Goal: Transaction & Acquisition: Purchase product/service

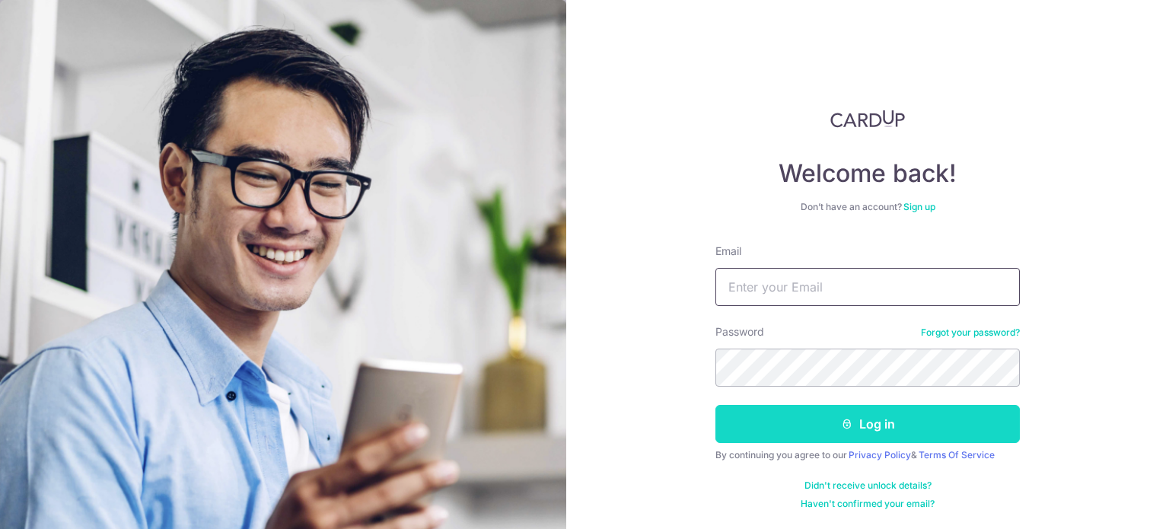
type input "[EMAIL_ADDRESS][DOMAIN_NAME]"
click at [804, 441] on button "Log in" at bounding box center [867, 424] width 304 height 38
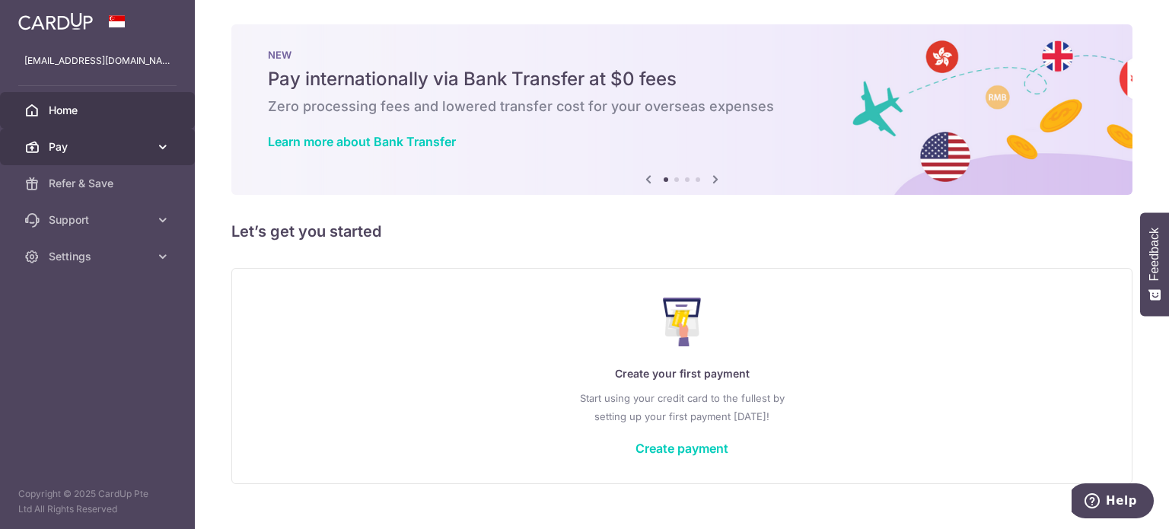
click at [116, 147] on span "Pay" at bounding box center [99, 146] width 100 height 15
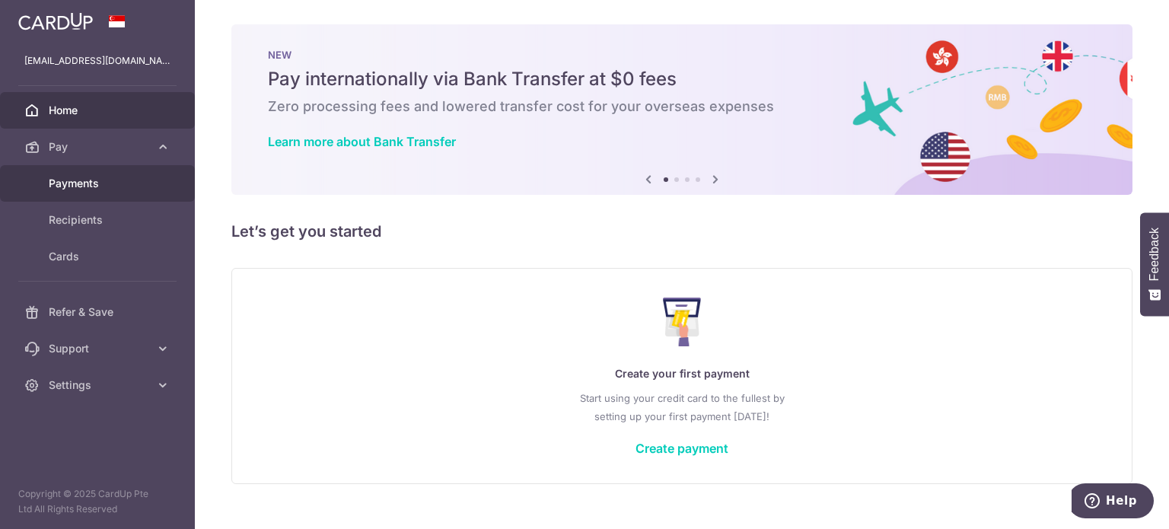
click at [94, 183] on span "Payments" at bounding box center [99, 183] width 100 height 15
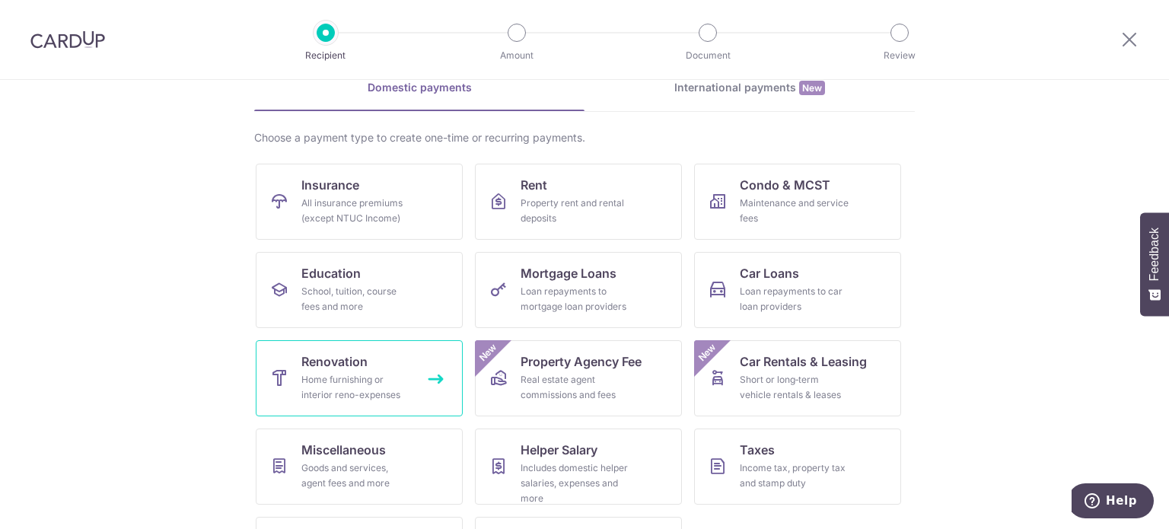
click at [345, 372] on div "Home furnishing or interior reno-expenses" at bounding box center [356, 387] width 110 height 30
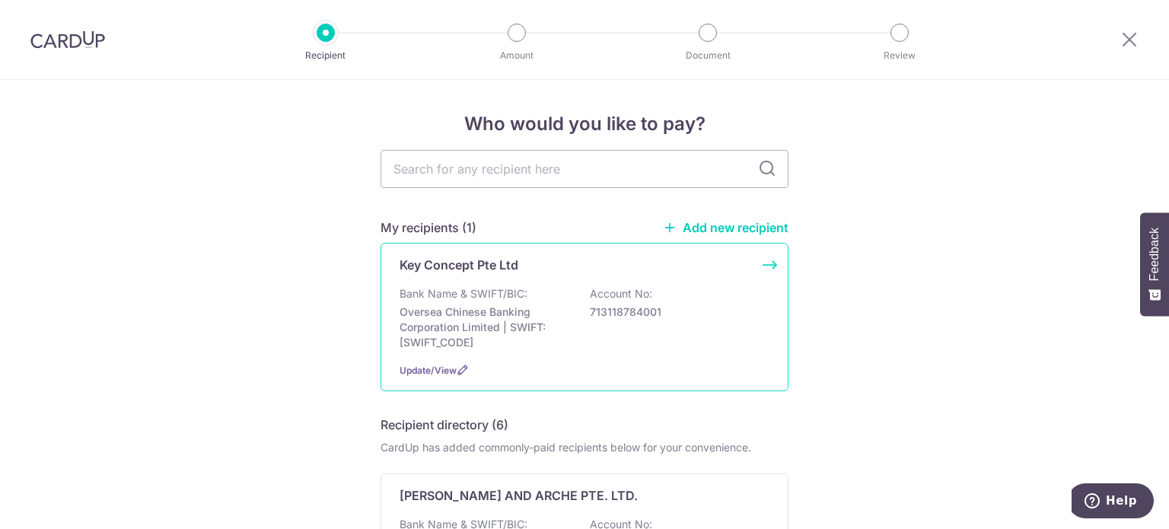
click at [567, 291] on div "Bank Name & SWIFT/BIC: Oversea Chinese Banking Corporation Limited | SWIFT: OCB…" at bounding box center [584, 318] width 370 height 64
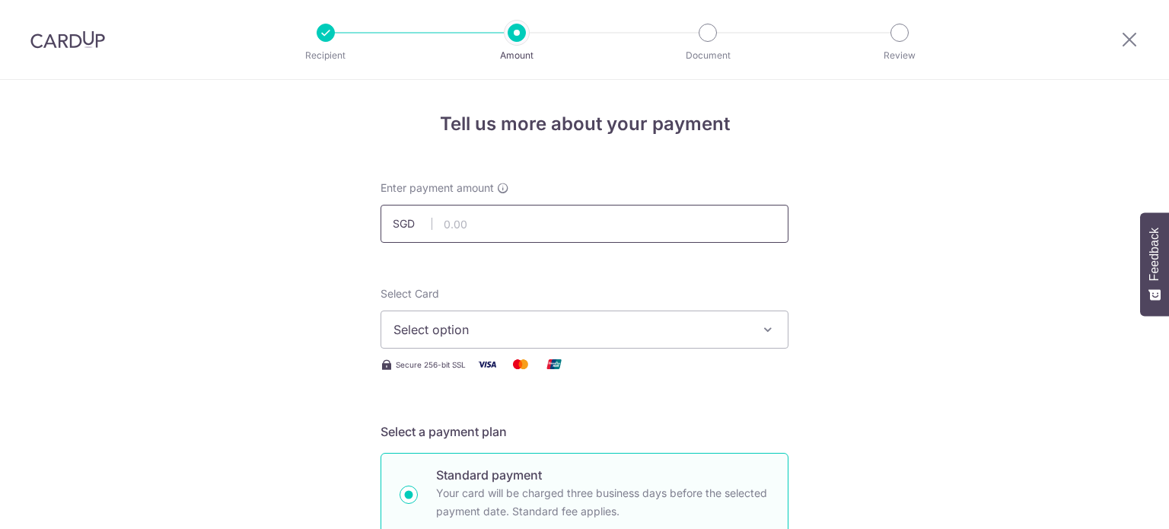
click at [476, 230] on input "text" at bounding box center [584, 224] width 408 height 38
type input "20,000.00"
click at [418, 322] on span "Select option" at bounding box center [570, 329] width 355 height 18
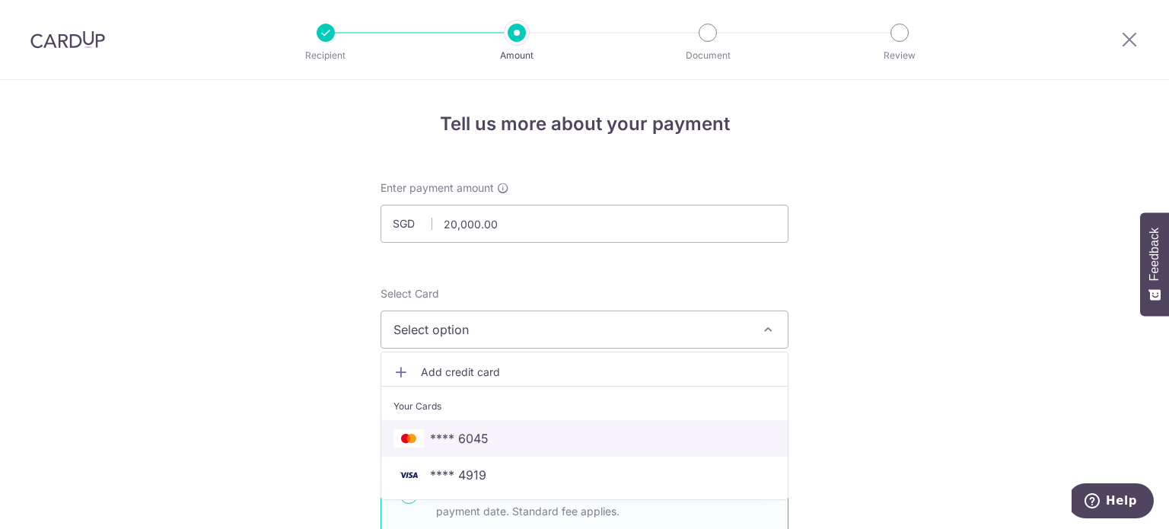
click at [455, 437] on span "**** 6045" at bounding box center [459, 438] width 59 height 18
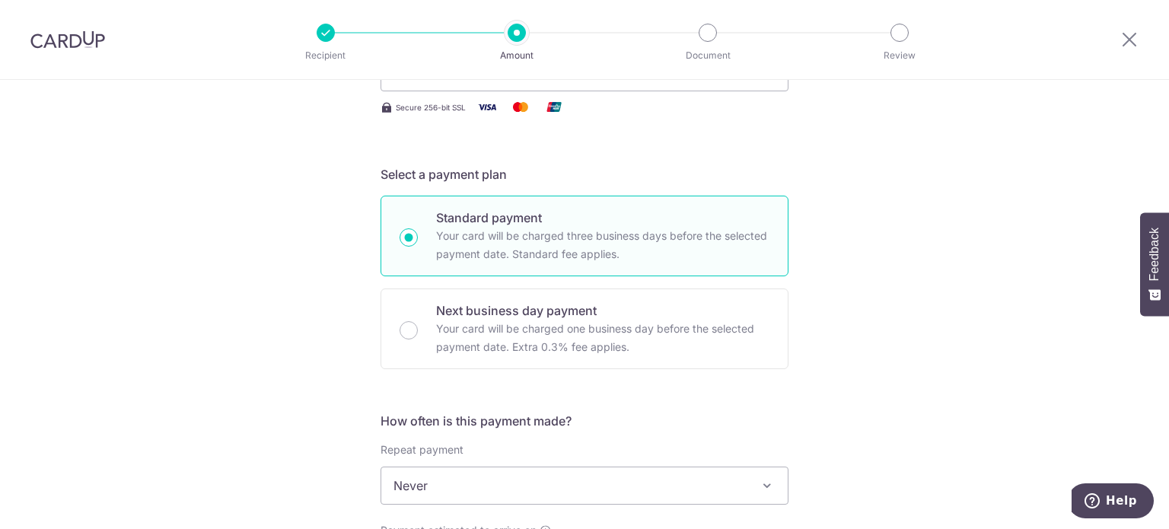
scroll to position [457, 0]
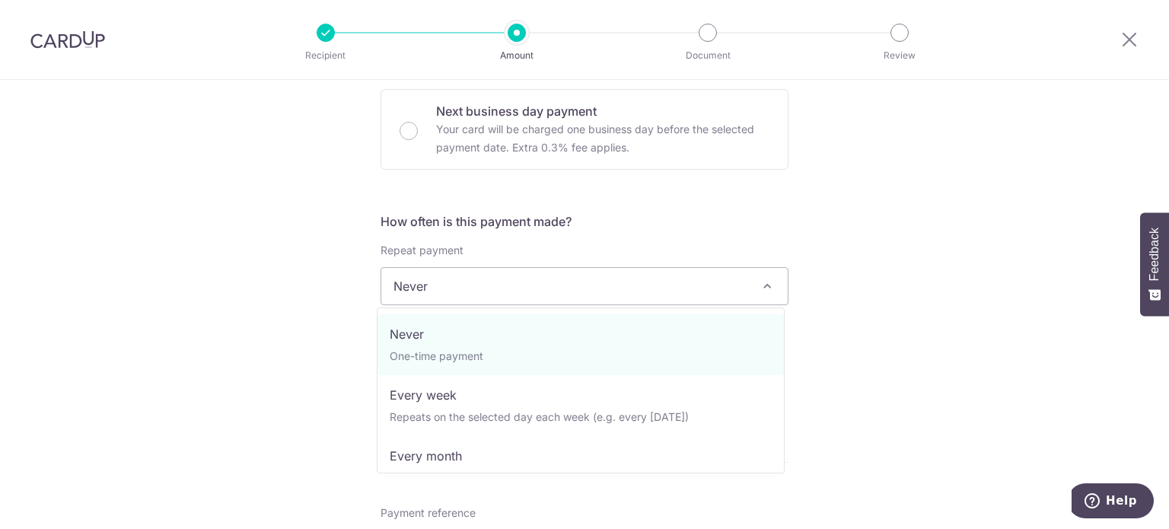
click at [488, 282] on span "Never" at bounding box center [584, 286] width 406 height 37
click at [272, 319] on div "Tell us more about your payment Enter payment amount SGD 20,000.00 20000.00 Sel…" at bounding box center [584, 362] width 1169 height 1478
click at [501, 289] on span "Never" at bounding box center [584, 286] width 406 height 37
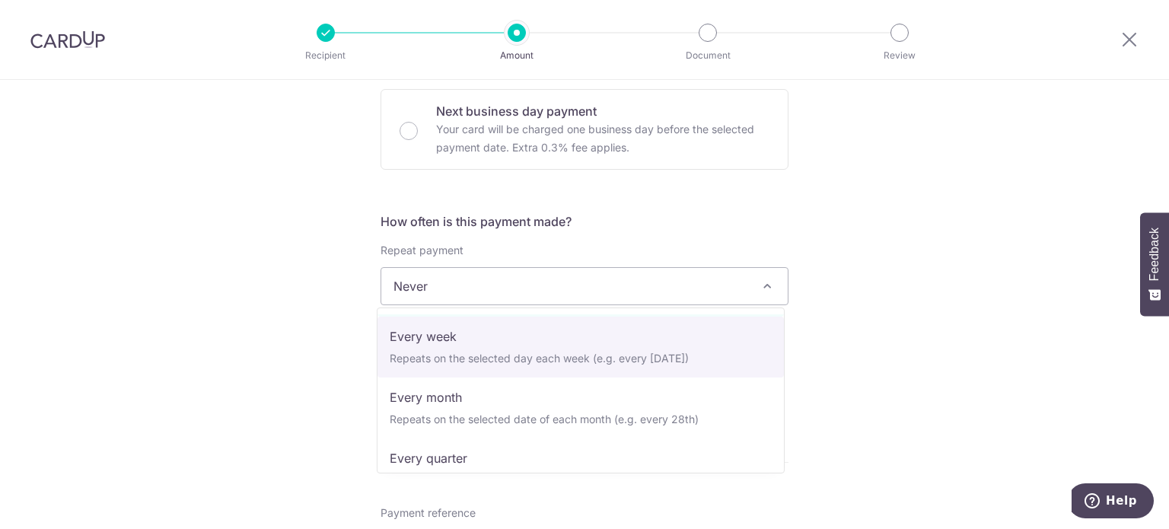
scroll to position [152, 0]
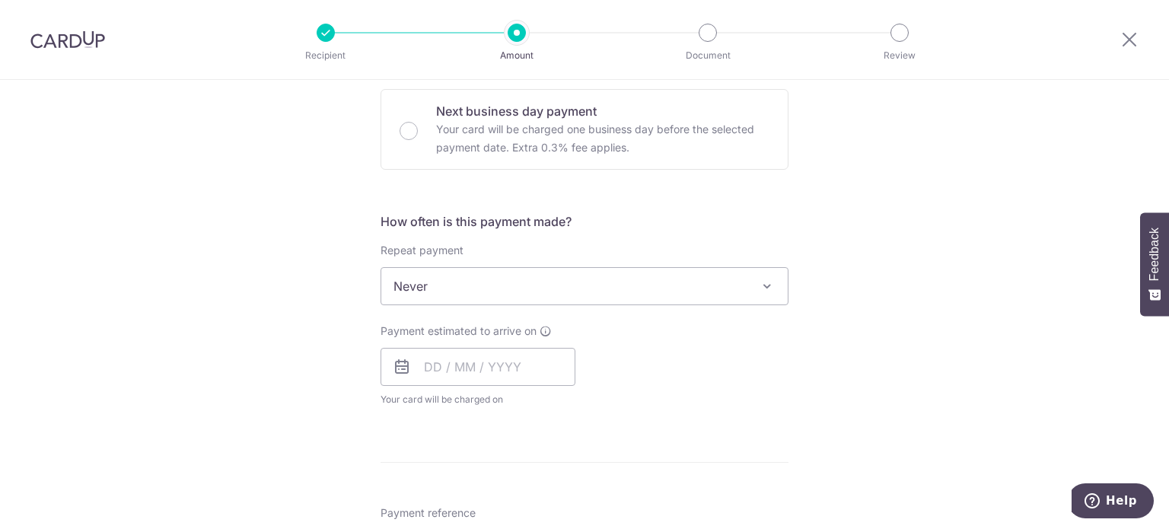
click at [232, 372] on div "Tell us more about your payment Enter payment amount SGD 20,000.00 20000.00 Sel…" at bounding box center [584, 362] width 1169 height 1478
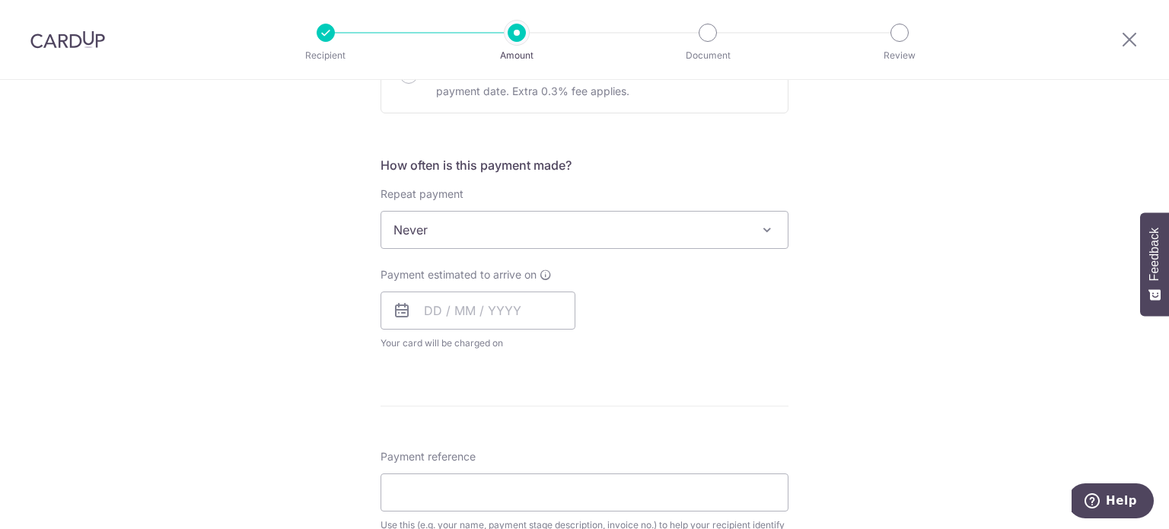
scroll to position [685, 0]
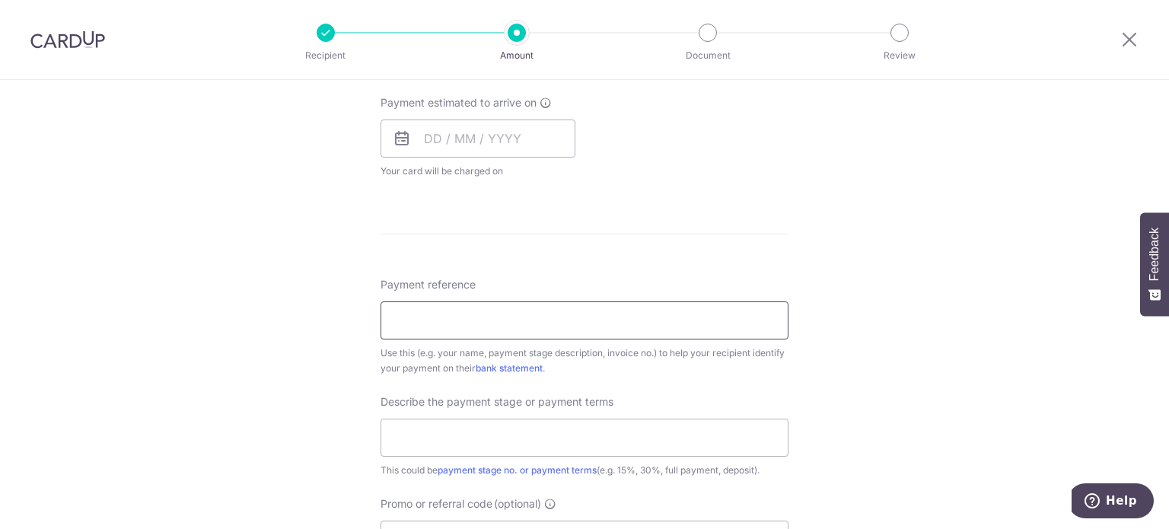
click at [479, 335] on input "Payment reference" at bounding box center [584, 320] width 408 height 38
type input "LOW [PERSON_NAME]"
click at [421, 441] on input "text" at bounding box center [584, 437] width 408 height 38
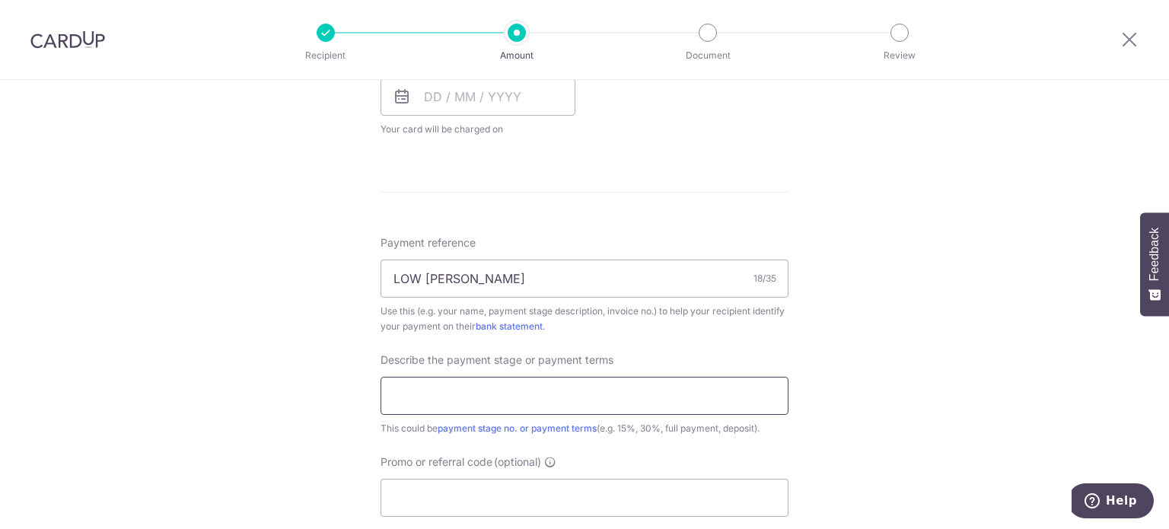
scroll to position [761, 0]
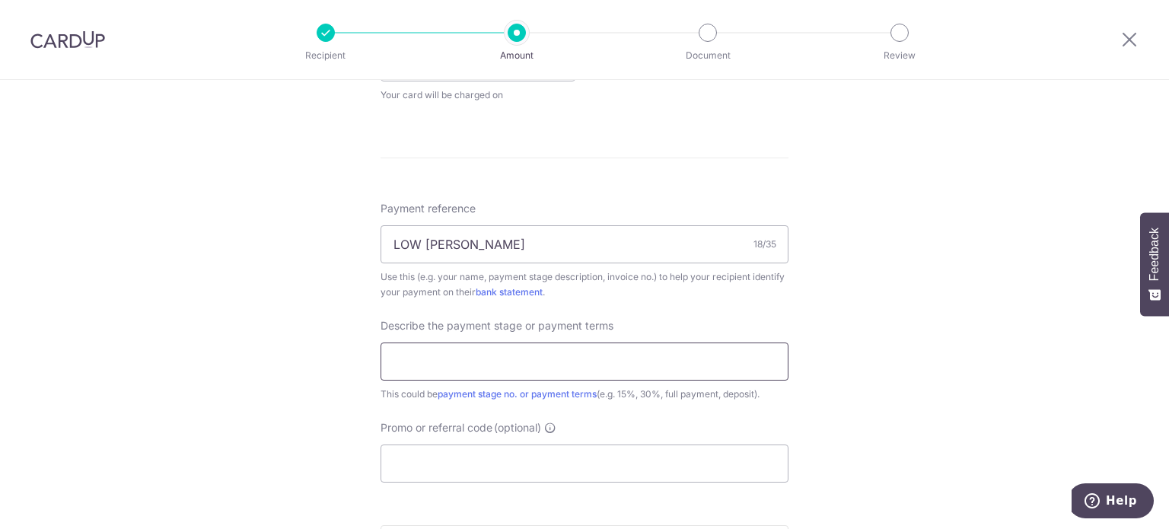
type input "40% - Second Payment"
click at [441, 452] on input "Promo or referral code (optional)" at bounding box center [584, 463] width 408 height 38
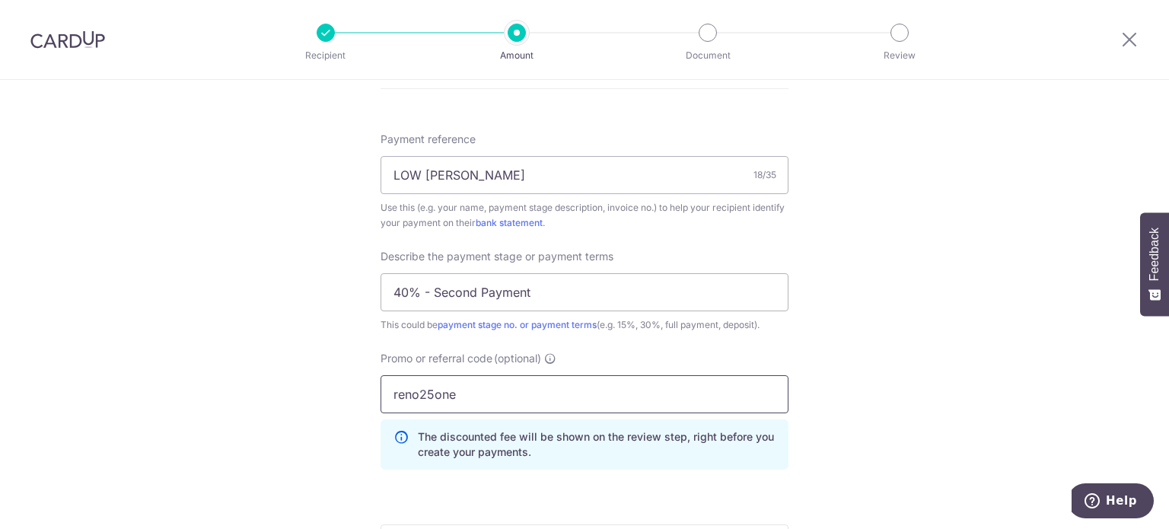
scroll to position [989, 0]
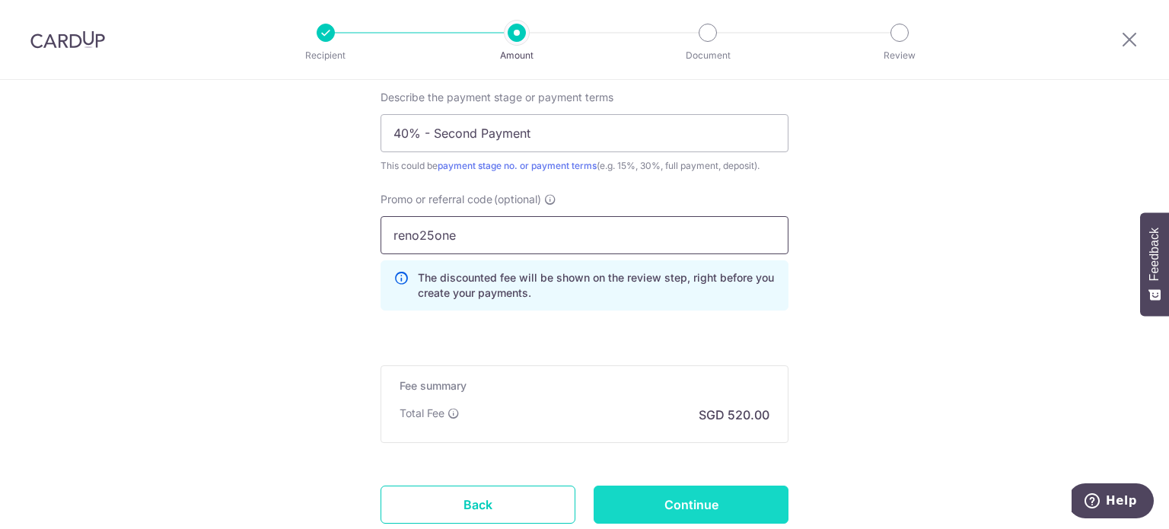
type input "reno25one"
click at [682, 504] on input "Continue" at bounding box center [690, 504] width 195 height 38
type input "Create Schedule"
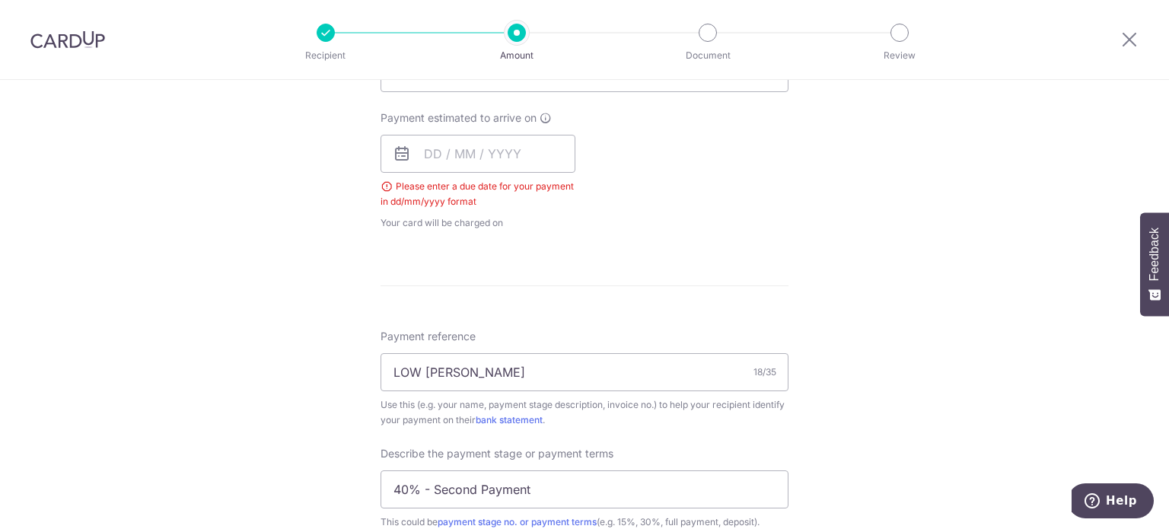
scroll to position [539, 0]
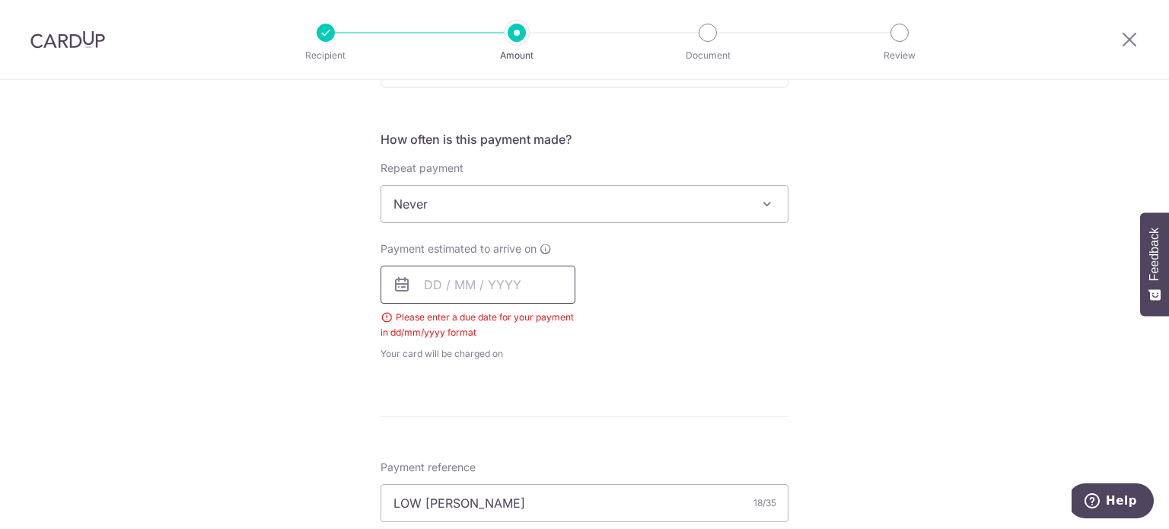
click at [412, 278] on input "text" at bounding box center [477, 285] width 195 height 38
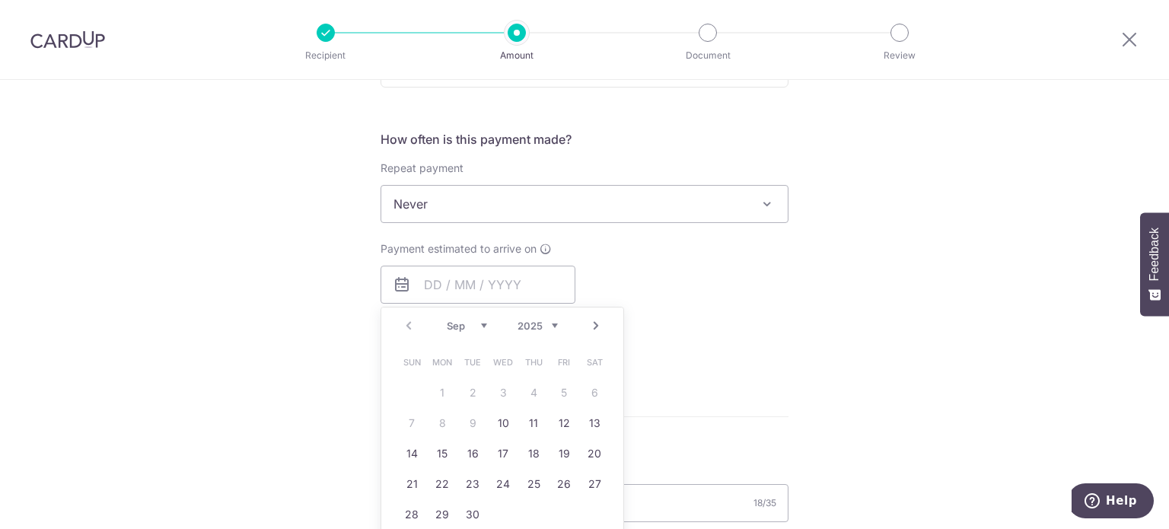
click at [555, 417] on link "12" at bounding box center [564, 423] width 24 height 24
type input "[DATE]"
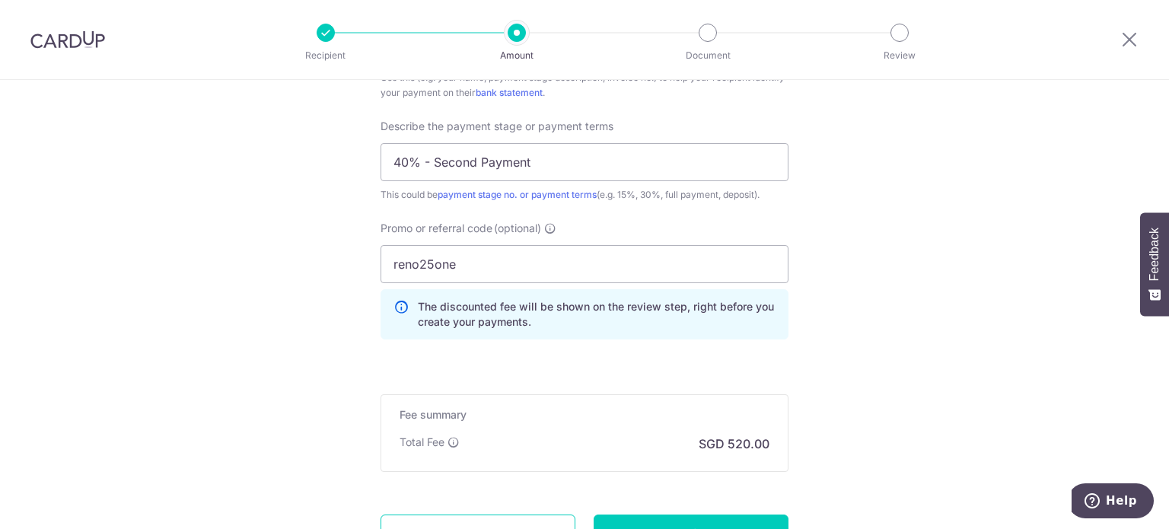
scroll to position [1157, 0]
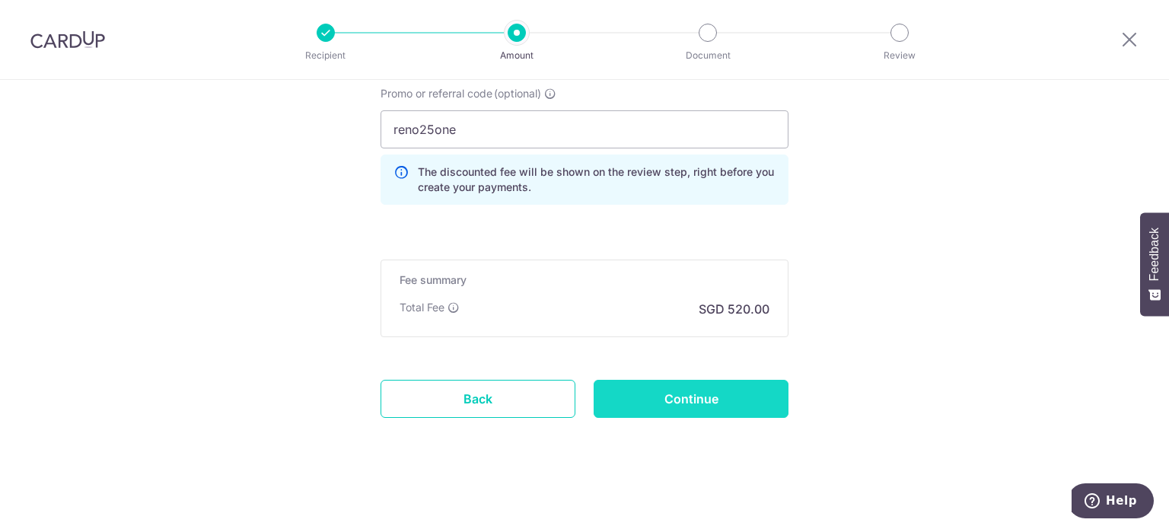
click at [688, 402] on input "Continue" at bounding box center [690, 399] width 195 height 38
type input "Create Schedule"
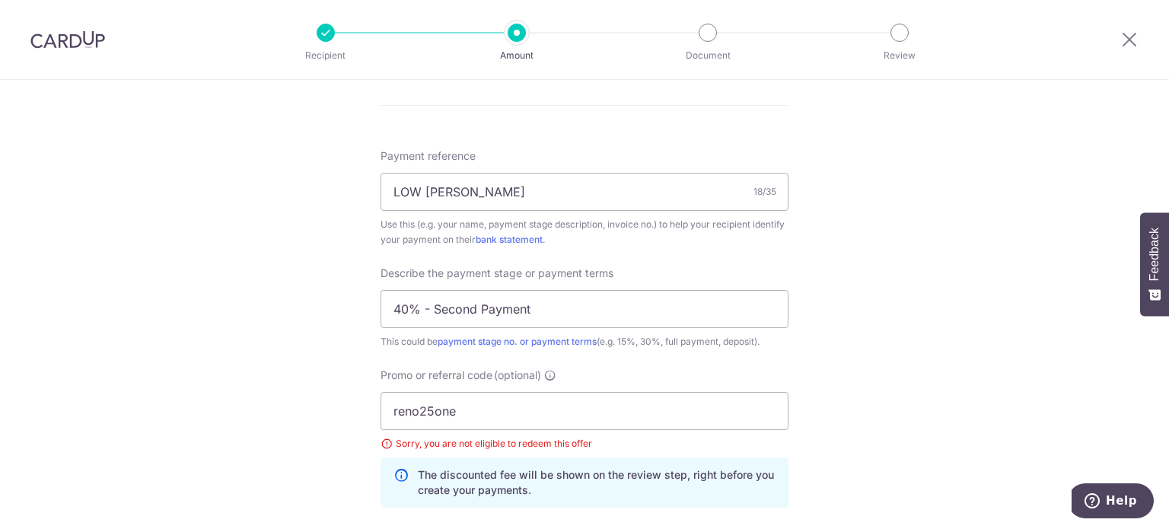
scroll to position [874, 0]
click at [445, 372] on span "Promo or referral code" at bounding box center [436, 376] width 112 height 15
click at [445, 393] on input "reno25one" at bounding box center [584, 412] width 408 height 38
click at [426, 404] on input "reno25one" at bounding box center [584, 412] width 408 height 38
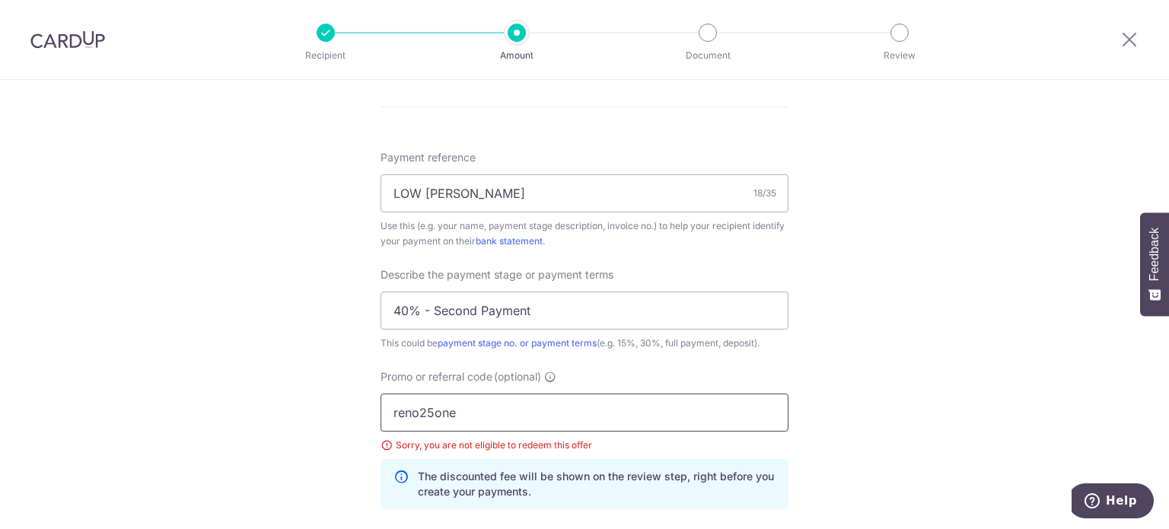
click at [426, 404] on input "reno25one" at bounding box center [584, 412] width 408 height 38
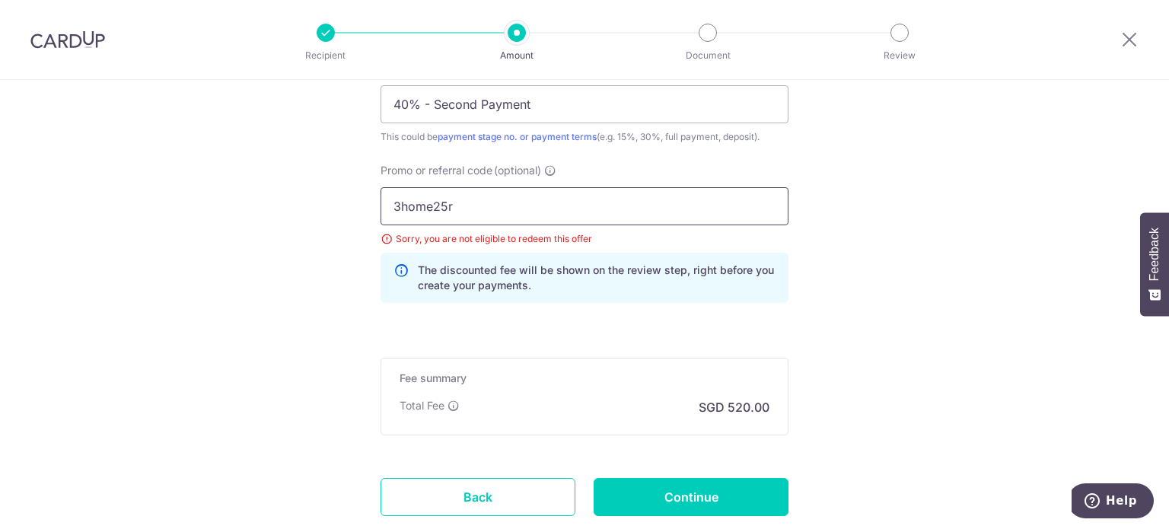
scroll to position [1102, 0]
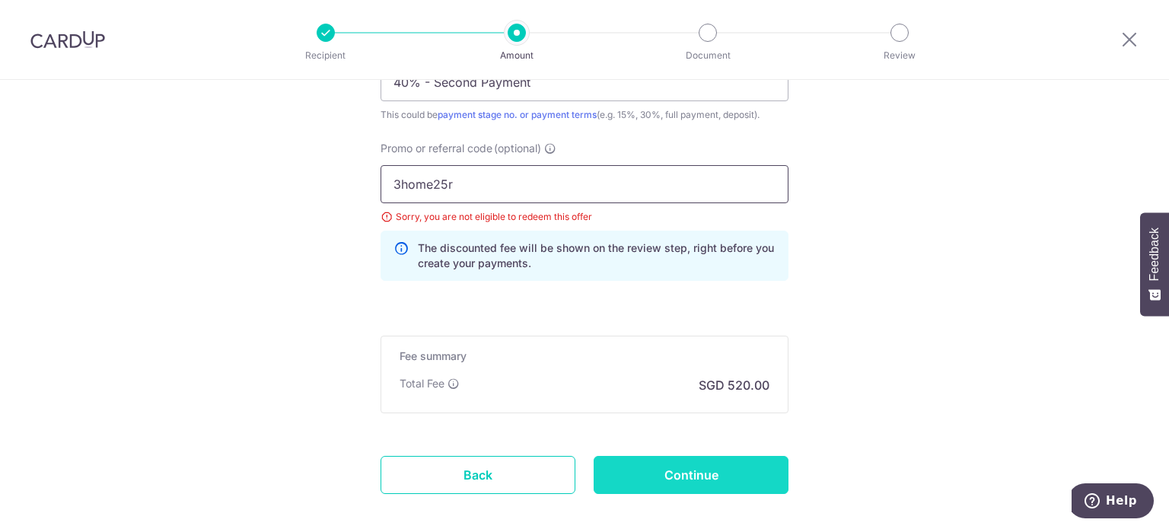
type input "3home25r"
click at [692, 466] on input "Continue" at bounding box center [690, 475] width 195 height 38
type input "Update Schedule"
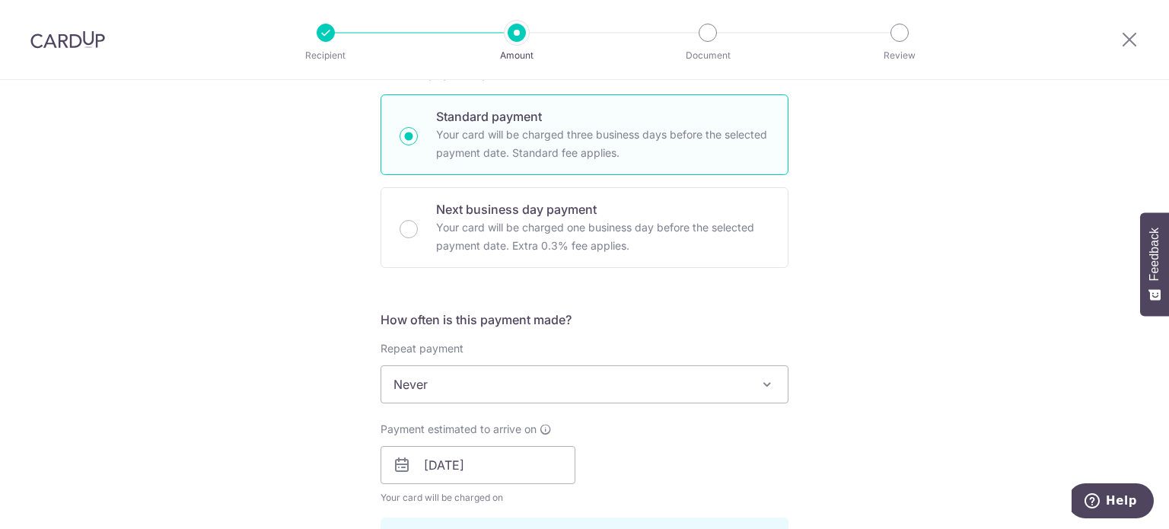
scroll to position [189, 0]
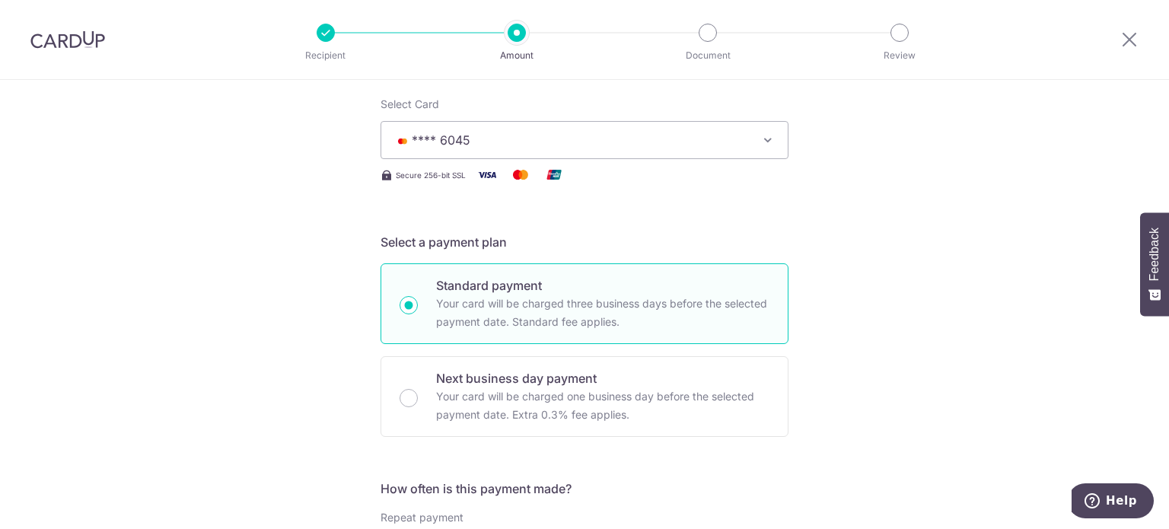
click at [493, 140] on span "**** 6045" at bounding box center [570, 140] width 355 height 18
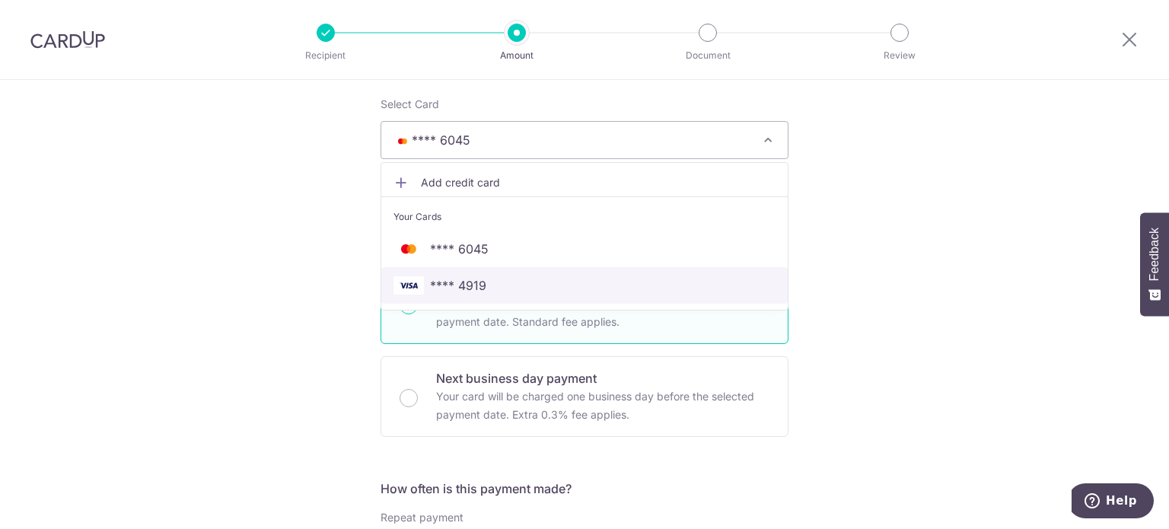
click at [472, 277] on span "**** 4919" at bounding box center [458, 285] width 56 height 18
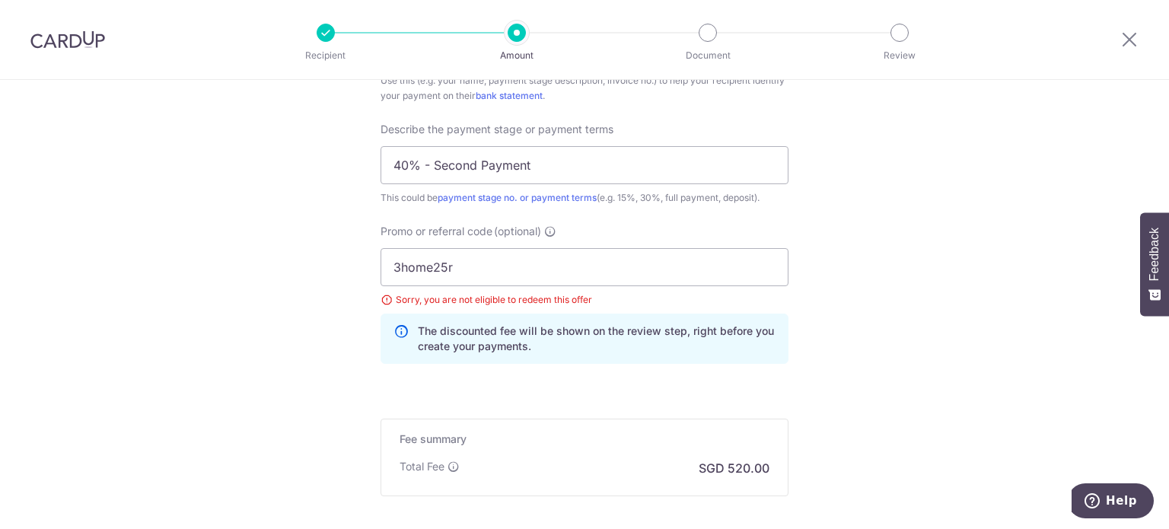
scroll to position [1065, 0]
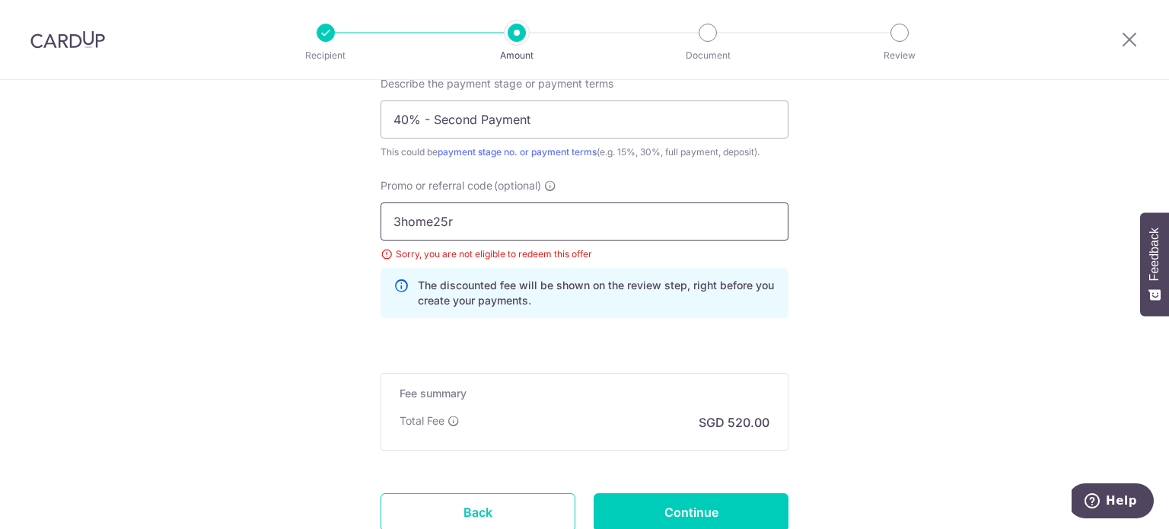
click at [459, 218] on input "3home25r" at bounding box center [584, 221] width 408 height 38
type input "reno25one"
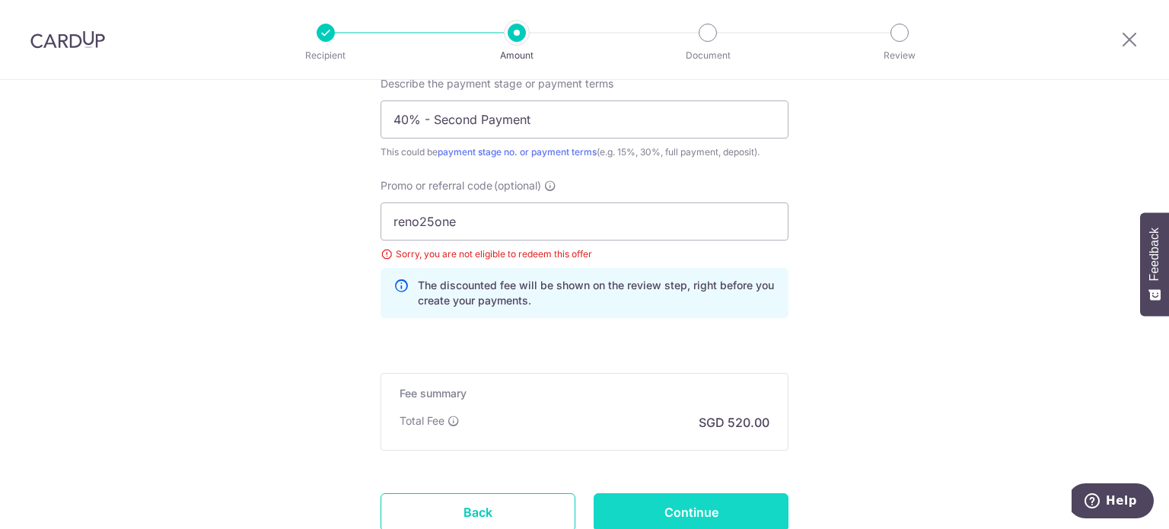
click at [670, 507] on input "Continue" at bounding box center [690, 512] width 195 height 38
type input "Update Schedule"
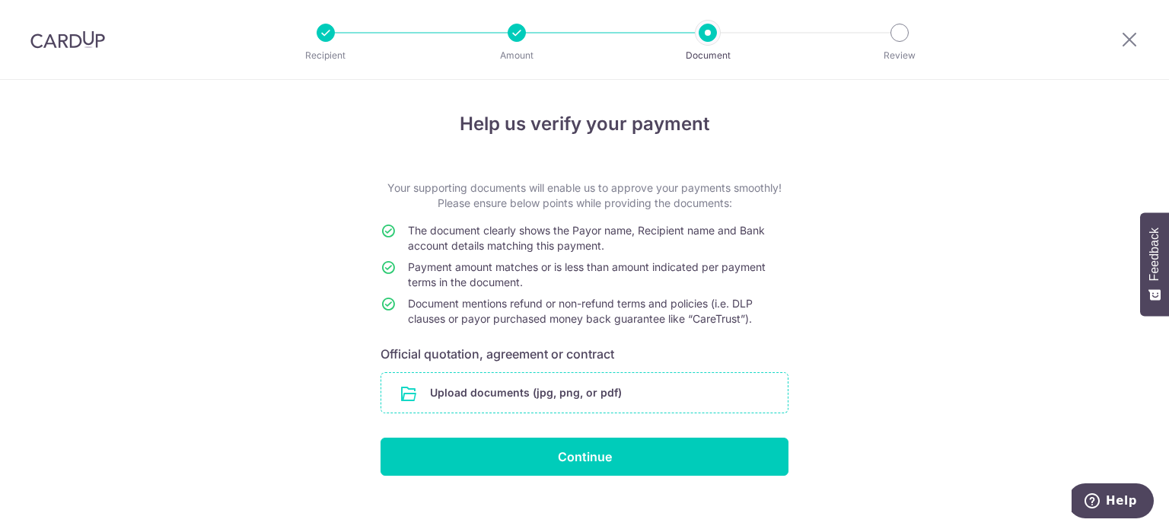
click at [622, 383] on input "file" at bounding box center [584, 393] width 406 height 40
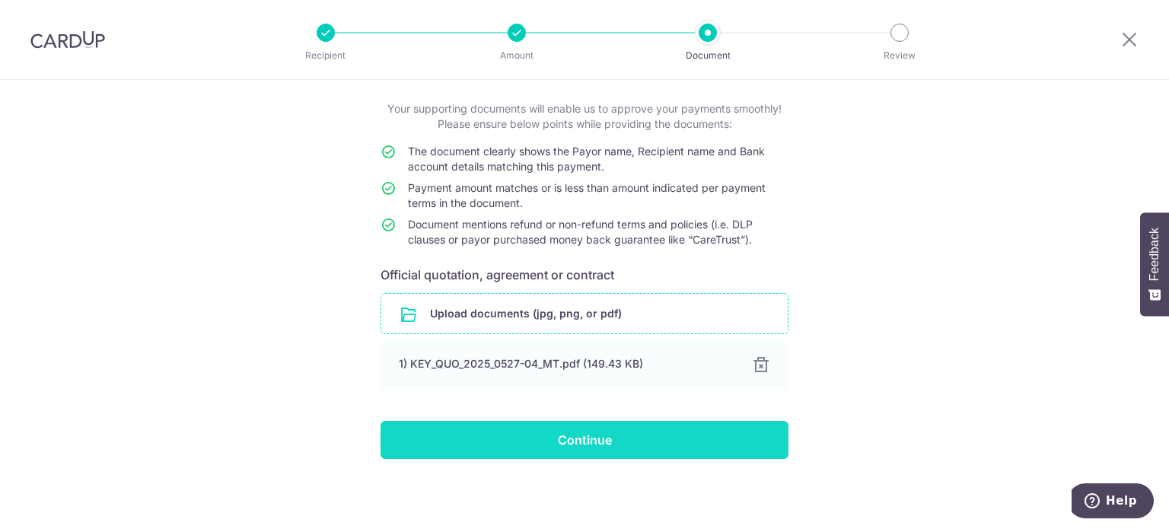
scroll to position [79, 0]
click at [617, 430] on input "Continue" at bounding box center [584, 440] width 408 height 38
